Goal: Task Accomplishment & Management: Complete application form

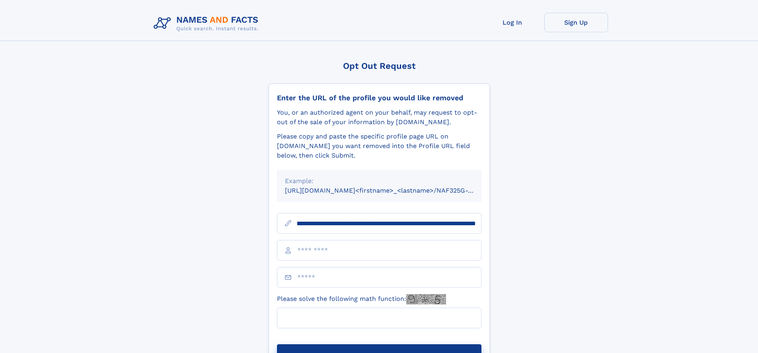
scroll to position [0, 95]
type input "**********"
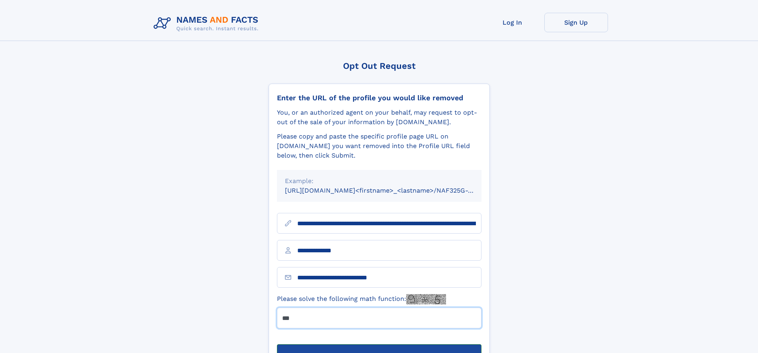
type input "***"
click at [379, 344] on button "Submit Opt Out Request" at bounding box center [379, 356] width 204 height 25
